Goal: Task Accomplishment & Management: Complete application form

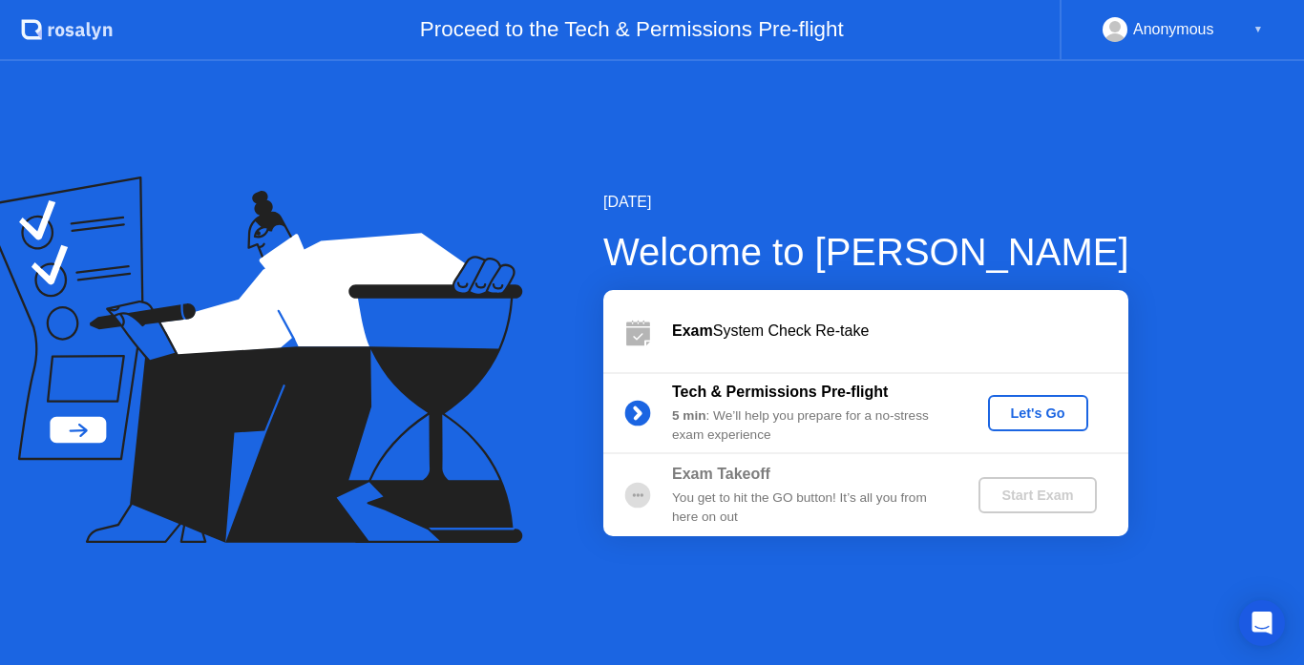
click at [1051, 426] on button "Let's Go" at bounding box center [1038, 413] width 100 height 36
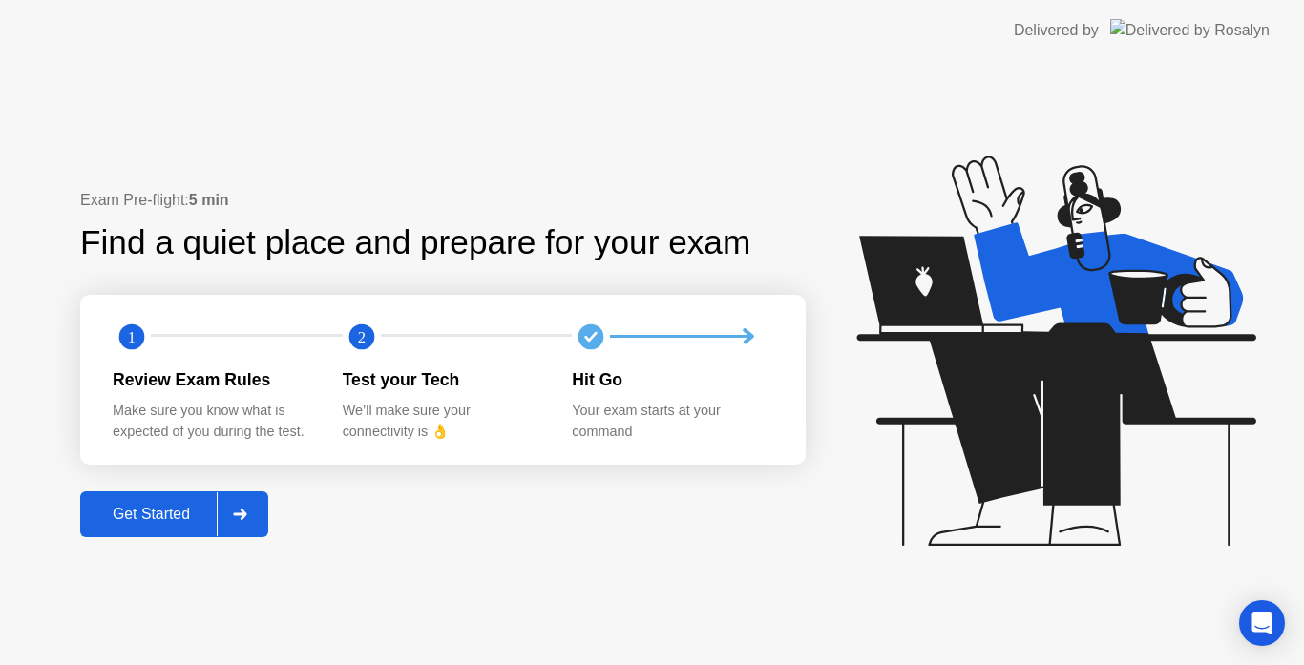
click at [261, 525] on div at bounding box center [240, 514] width 46 height 44
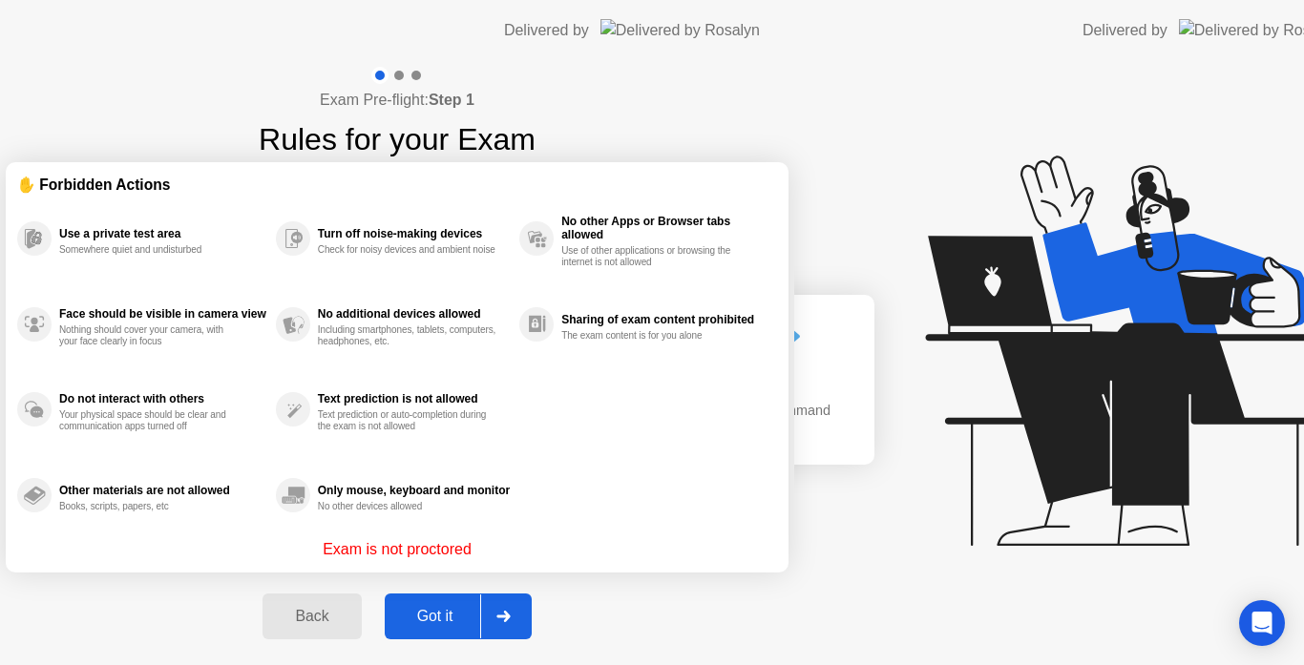
click at [194, 512] on div "Exam Pre-flight: Step 1 Rules for your Exam ✋ Forbidden Actions Use a private t…" at bounding box center [397, 363] width 794 height 605
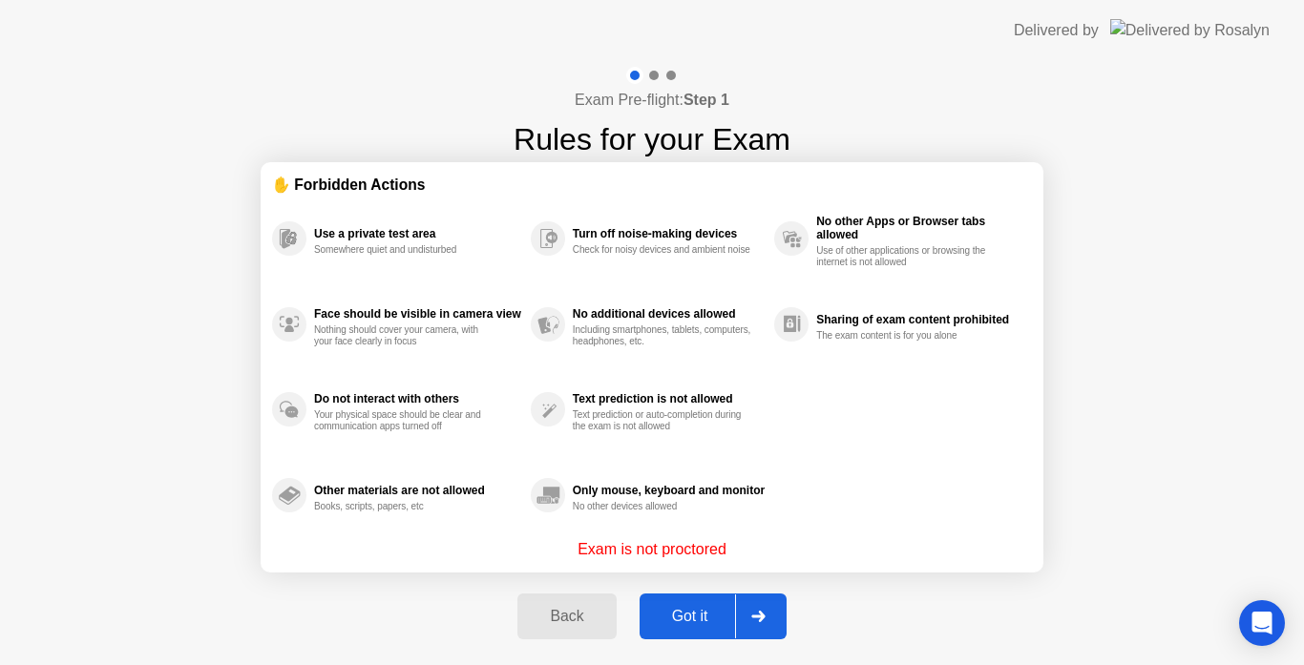
click at [693, 624] on div "Got it" at bounding box center [690, 616] width 90 height 17
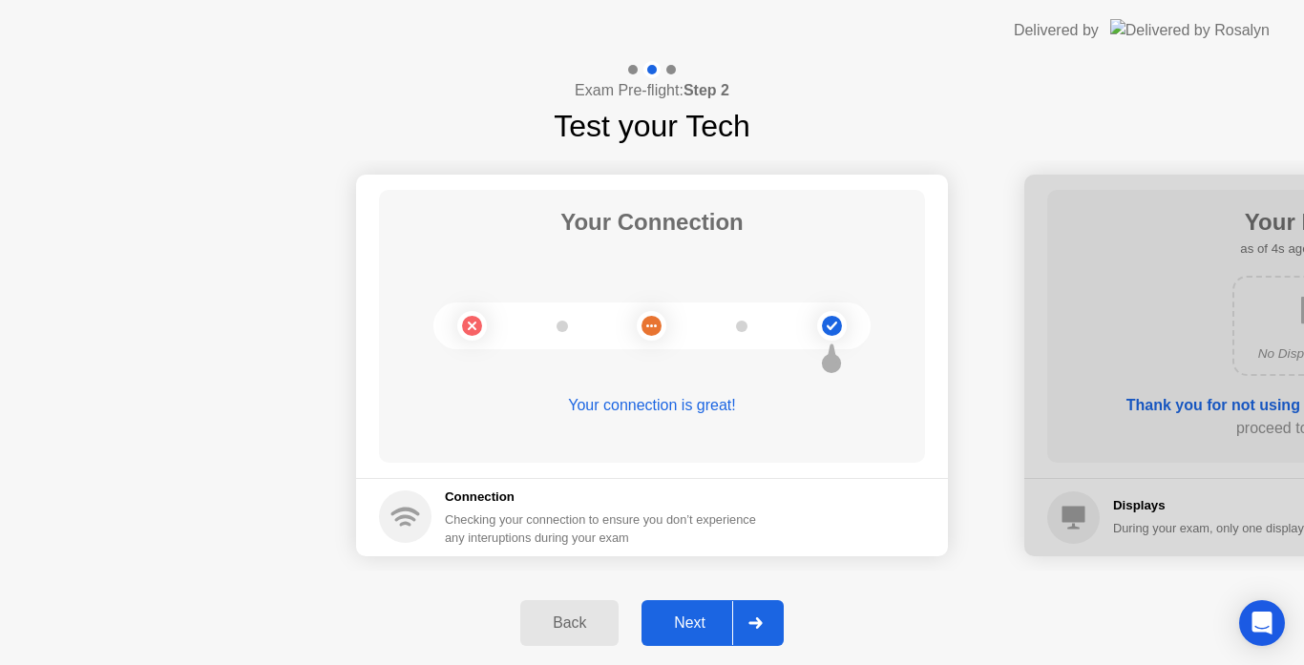
click at [693, 624] on div "Next" at bounding box center [689, 623] width 85 height 17
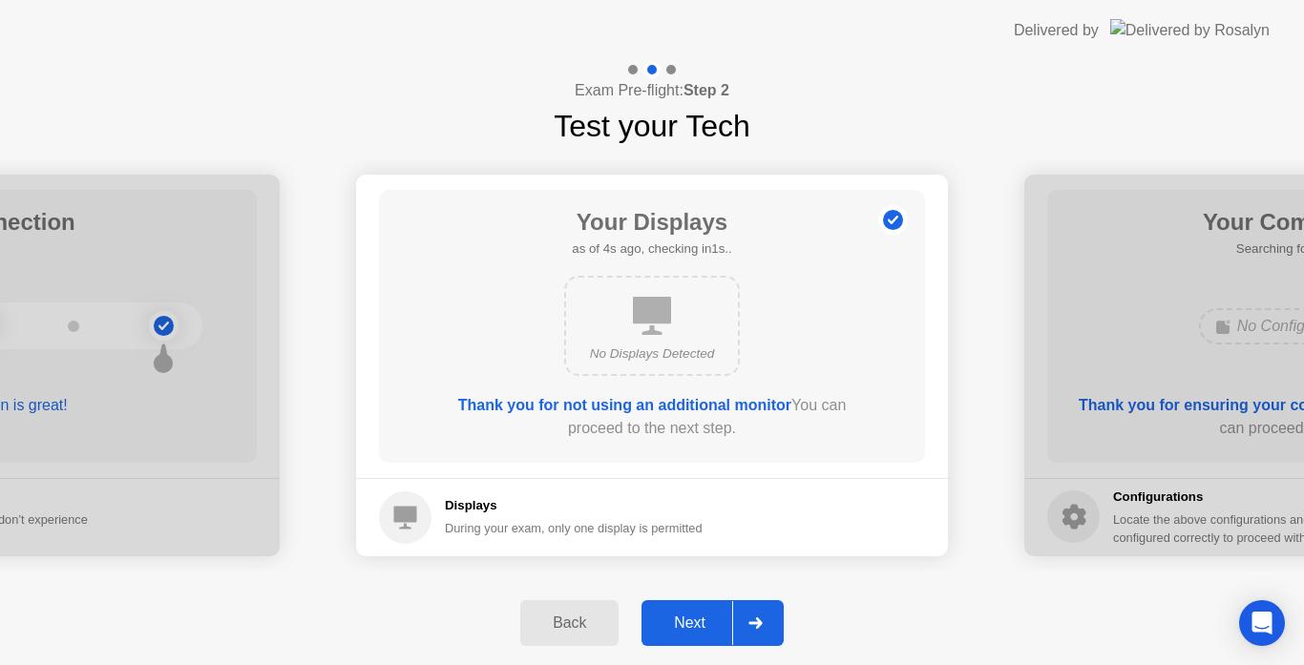
click at [710, 631] on div "Next" at bounding box center [689, 623] width 85 height 17
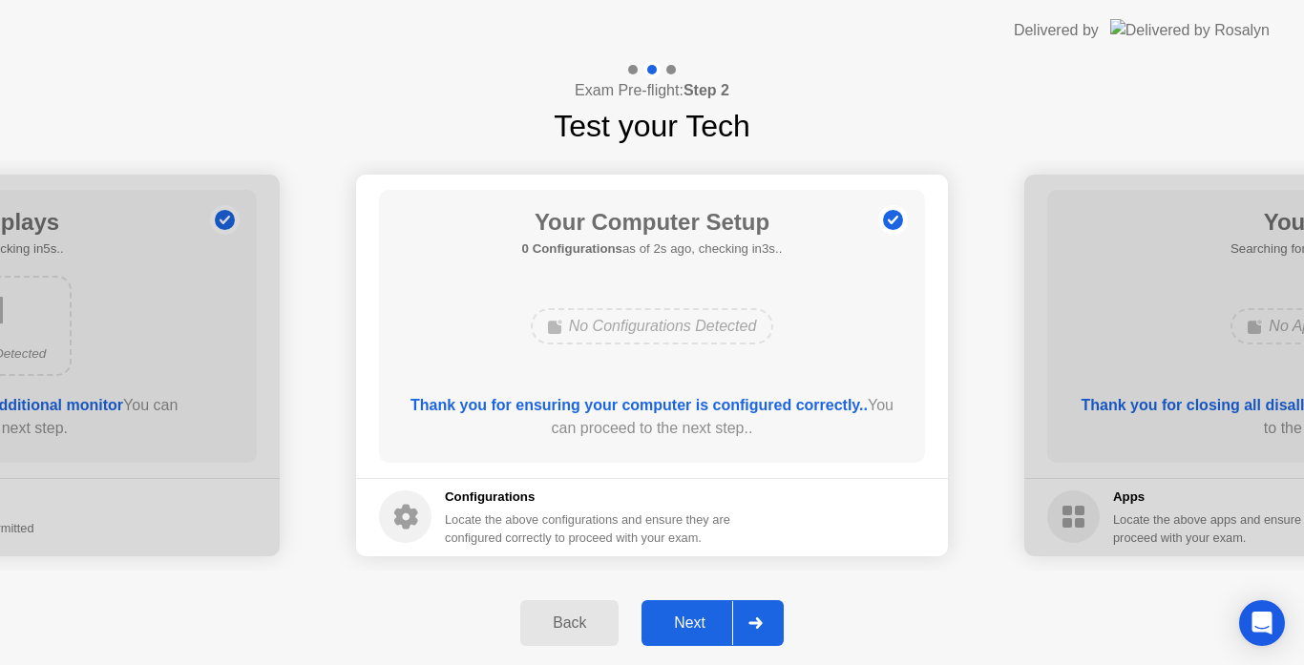
click at [710, 631] on div "Next" at bounding box center [689, 623] width 85 height 17
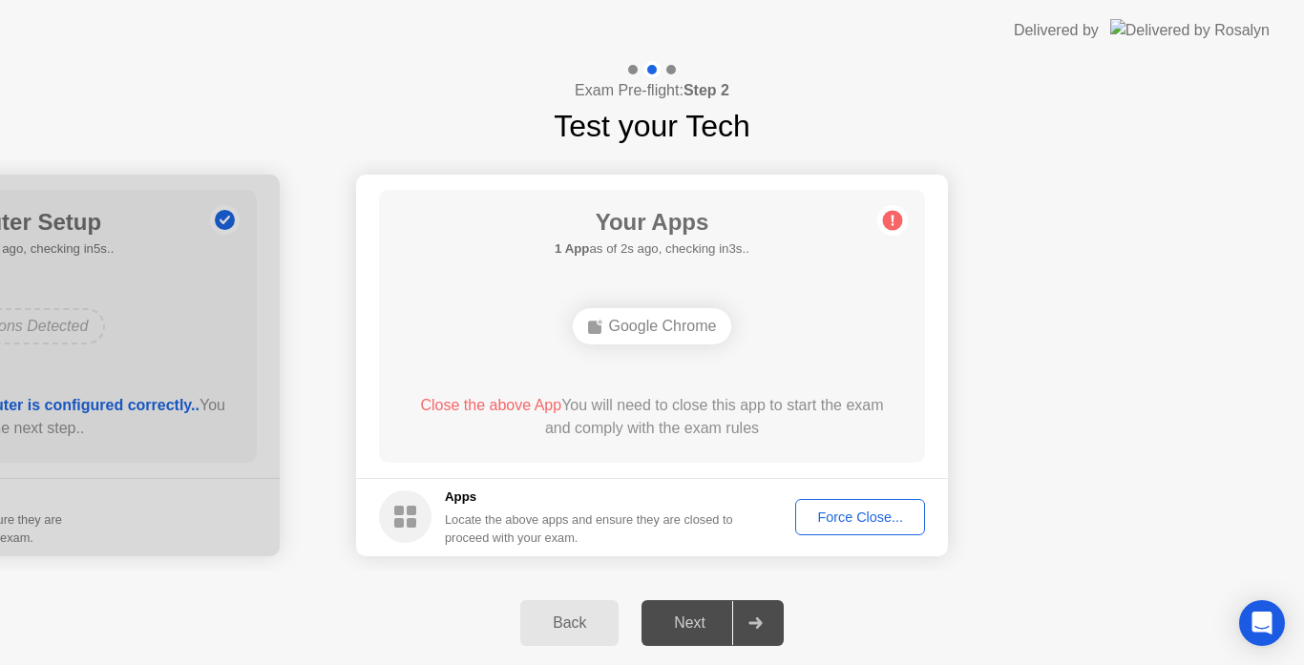
click at [576, 629] on div "Back" at bounding box center [569, 623] width 87 height 17
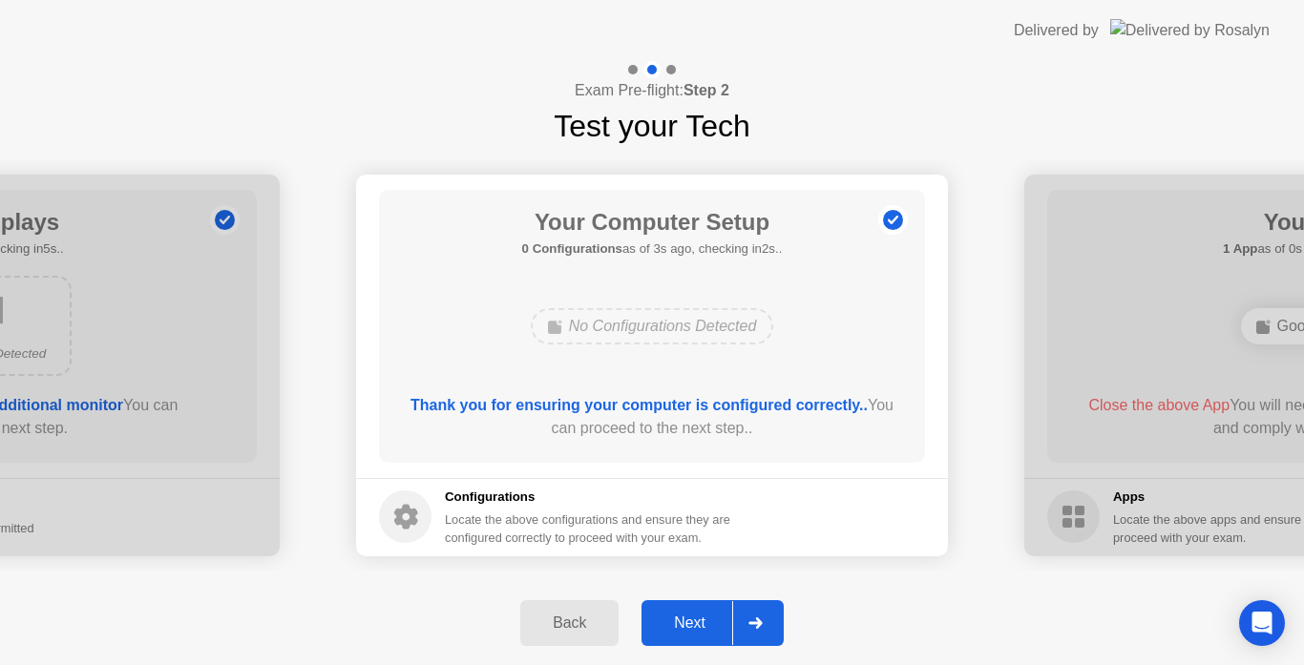
click at [454, 496] on h5 "Configurations" at bounding box center [589, 497] width 289 height 19
click at [414, 513] on icon at bounding box center [406, 517] width 24 height 25
click at [688, 632] on div "Next" at bounding box center [689, 623] width 85 height 17
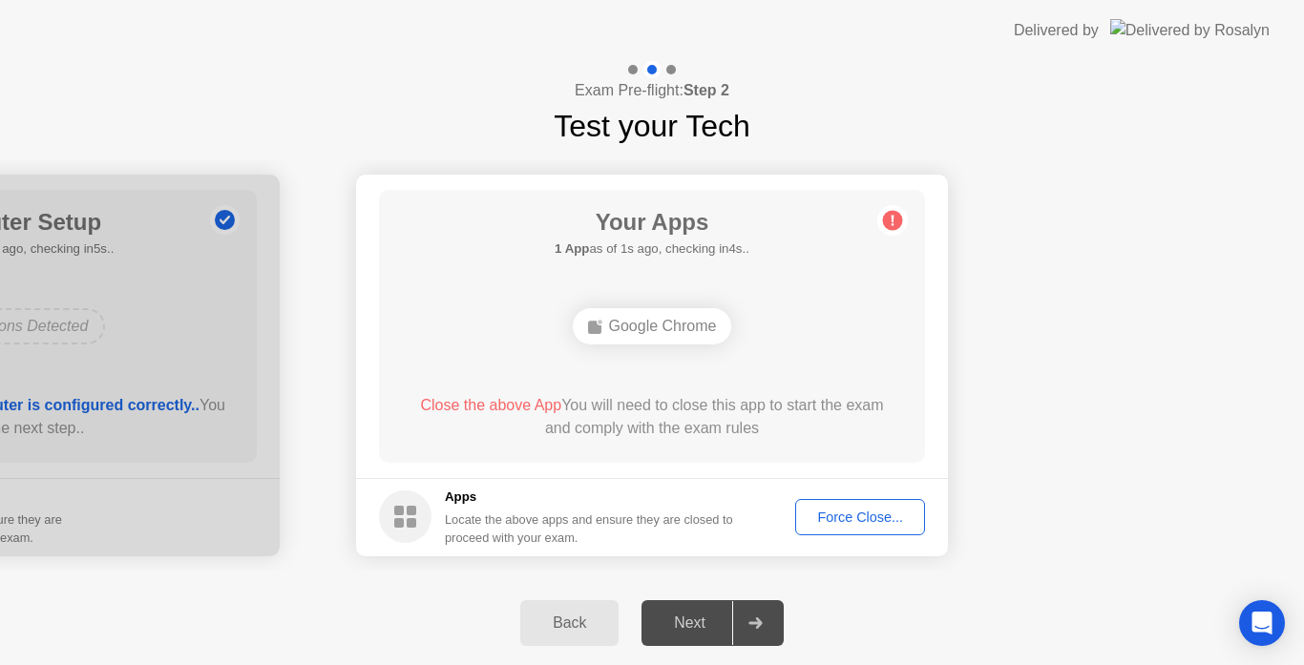
click at [830, 525] on div "Force Close..." at bounding box center [860, 517] width 116 height 15
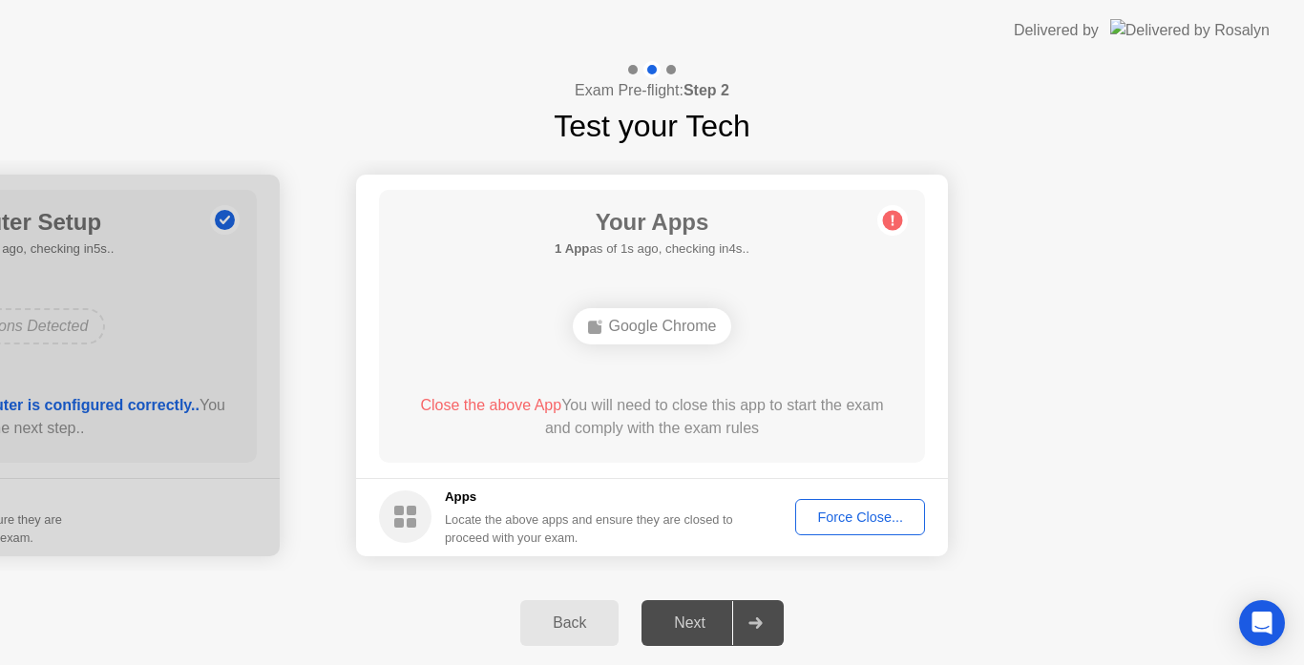
click at [838, 513] on div "Force Close..." at bounding box center [860, 517] width 116 height 15
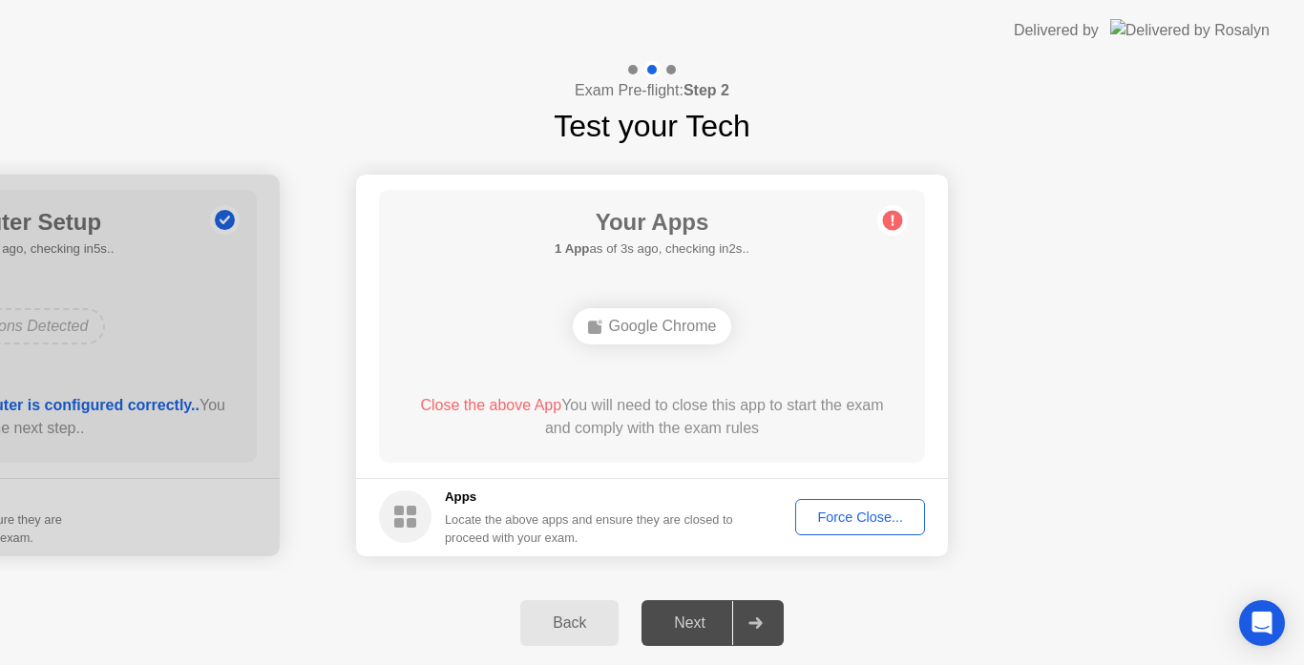
click at [824, 525] on div "Force Close..." at bounding box center [860, 517] width 116 height 15
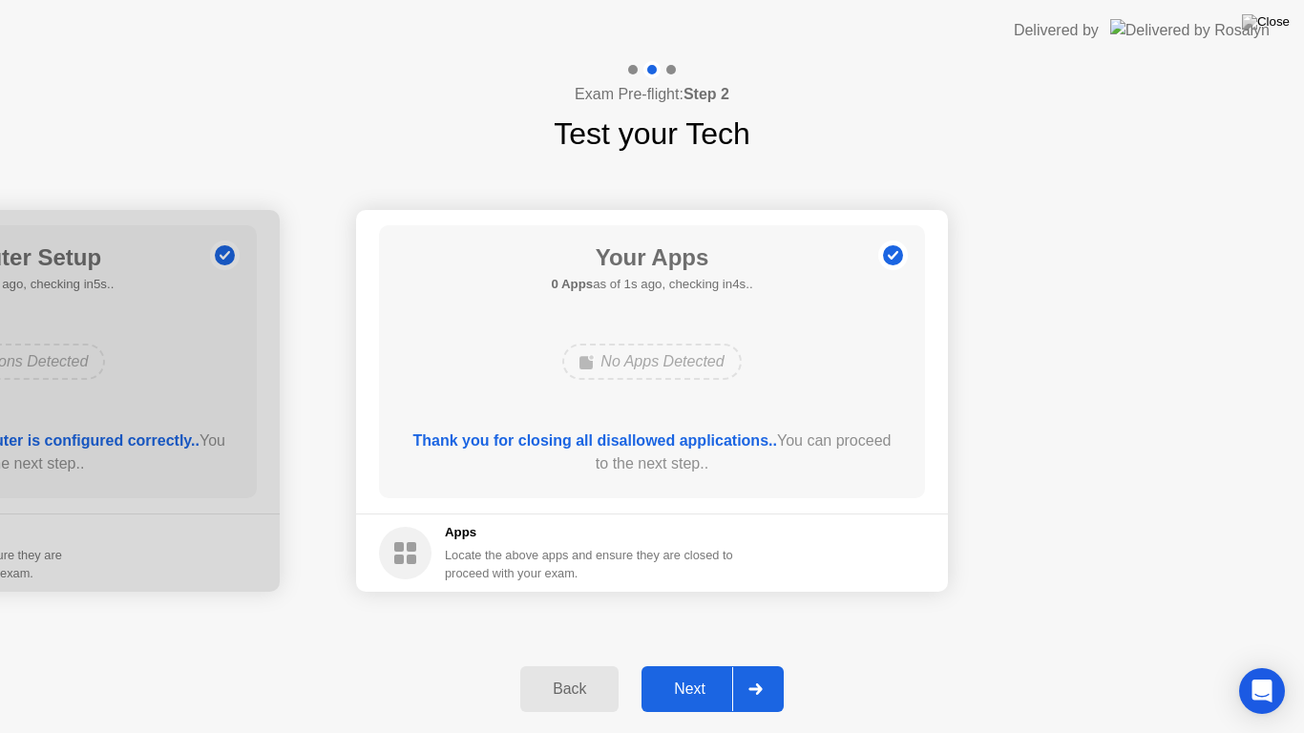
click at [691, 664] on div "Next" at bounding box center [689, 689] width 85 height 17
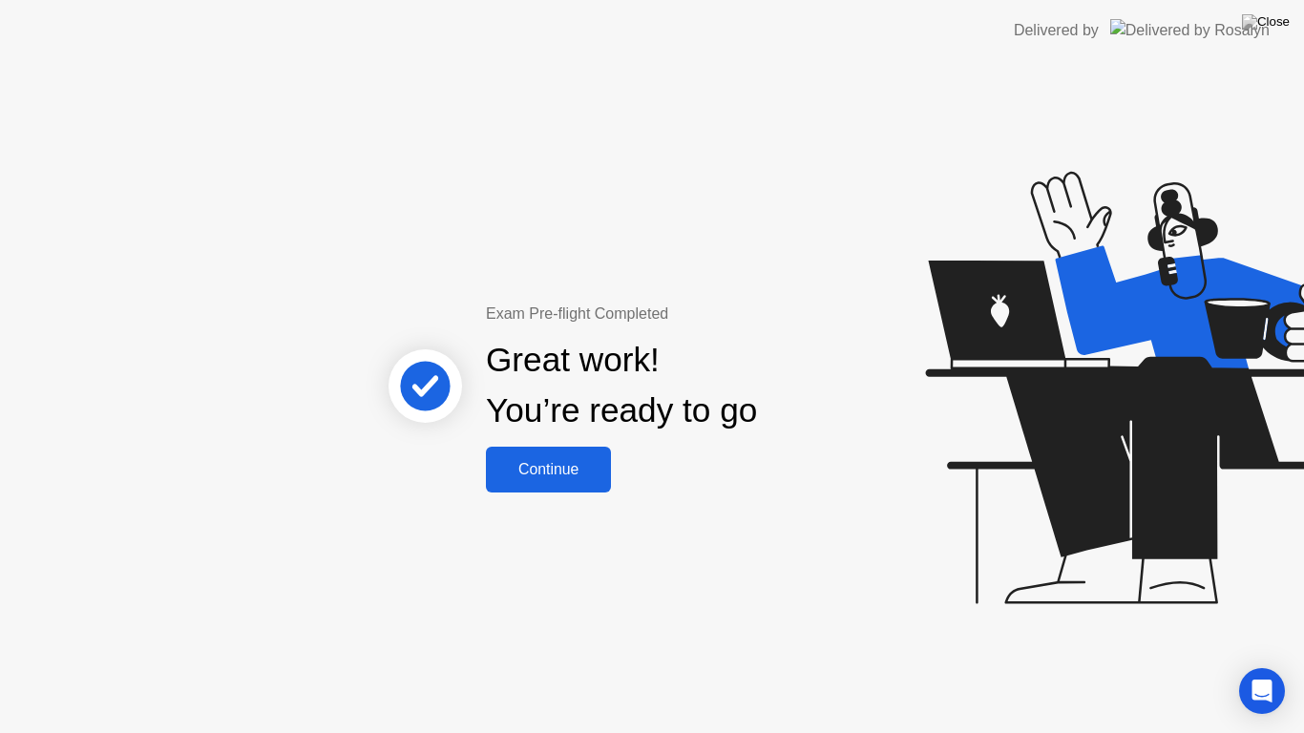
click at [592, 489] on button "Continue" at bounding box center [548, 470] width 125 height 46
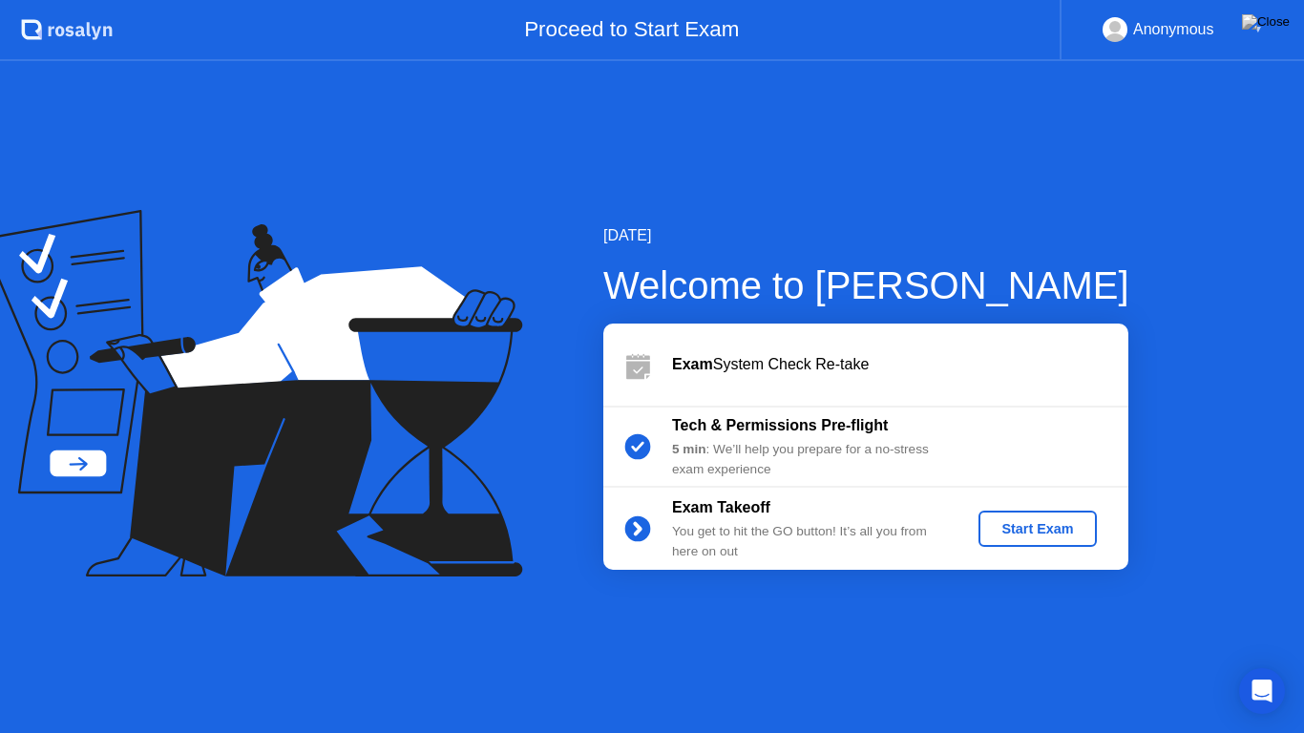
click at [1023, 521] on div "Start Exam" at bounding box center [1037, 528] width 102 height 15
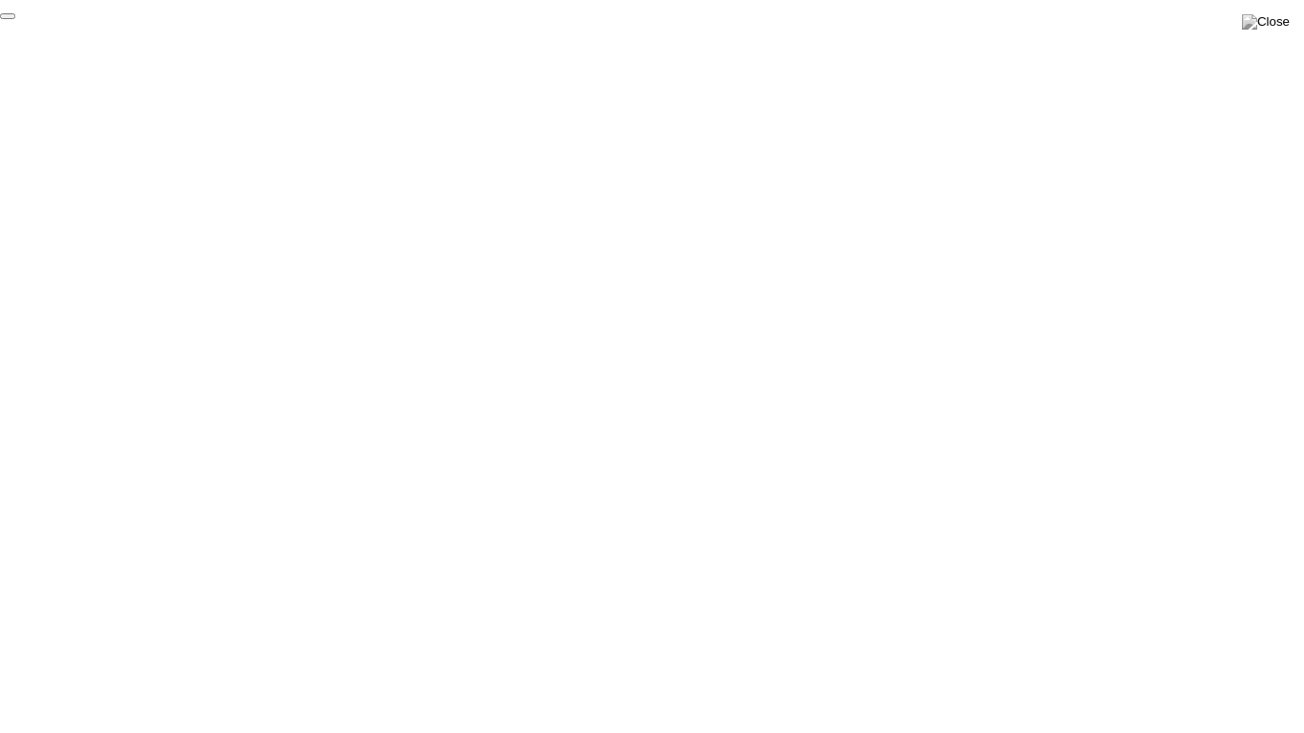
click div "End Proctoring Session"
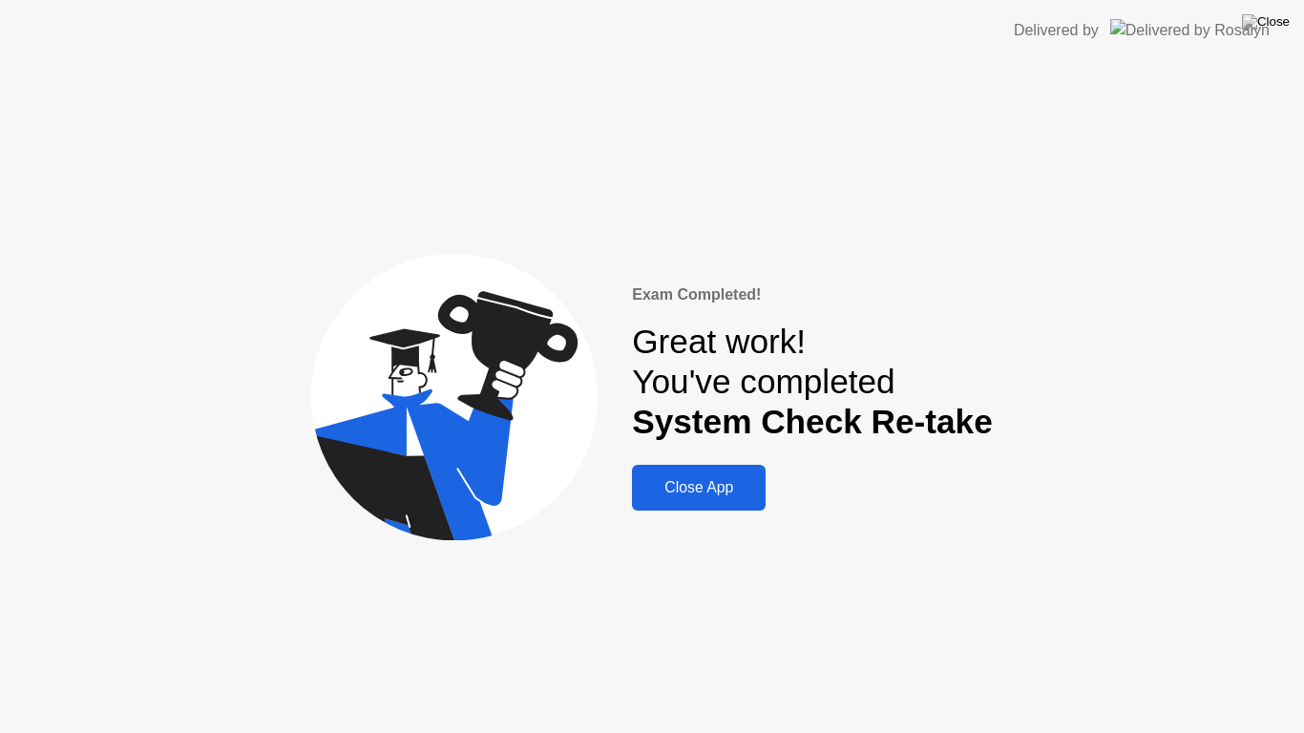
click at [729, 471] on button "Close App" at bounding box center [699, 488] width 134 height 46
